Goal: Transaction & Acquisition: Book appointment/travel/reservation

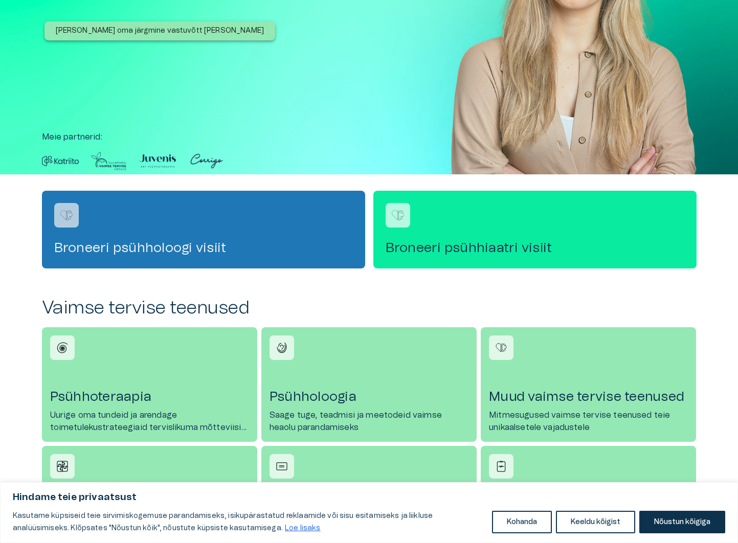
scroll to position [129, 0]
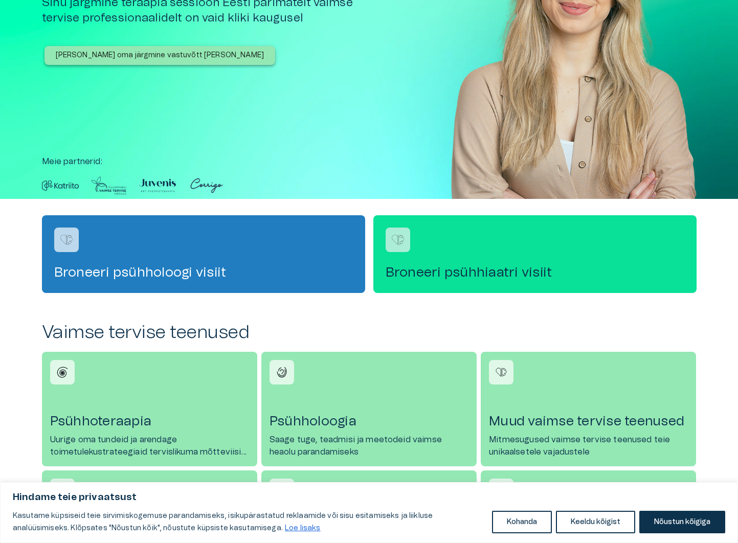
click at [449, 252] on div "Broneeri psühhiaatri visiit" at bounding box center [534, 254] width 323 height 78
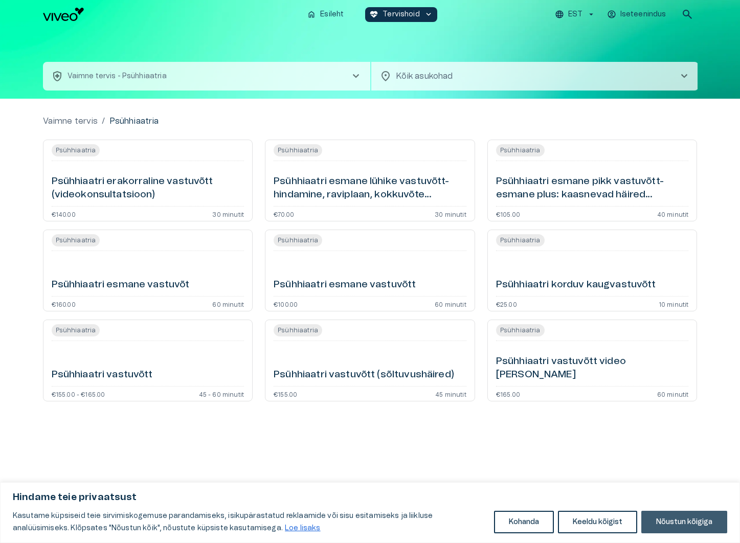
click at [667, 518] on button "Nõustun kõigiga" at bounding box center [684, 522] width 86 height 23
